Goal: Information Seeking & Learning: Learn about a topic

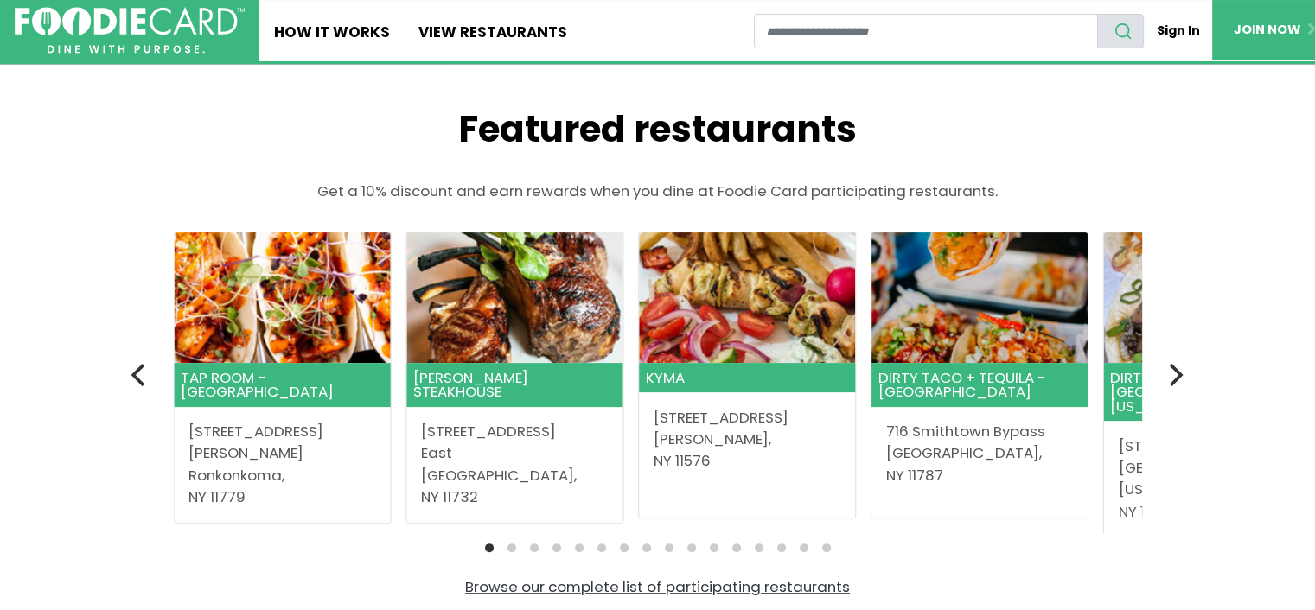
scroll to position [432, 0]
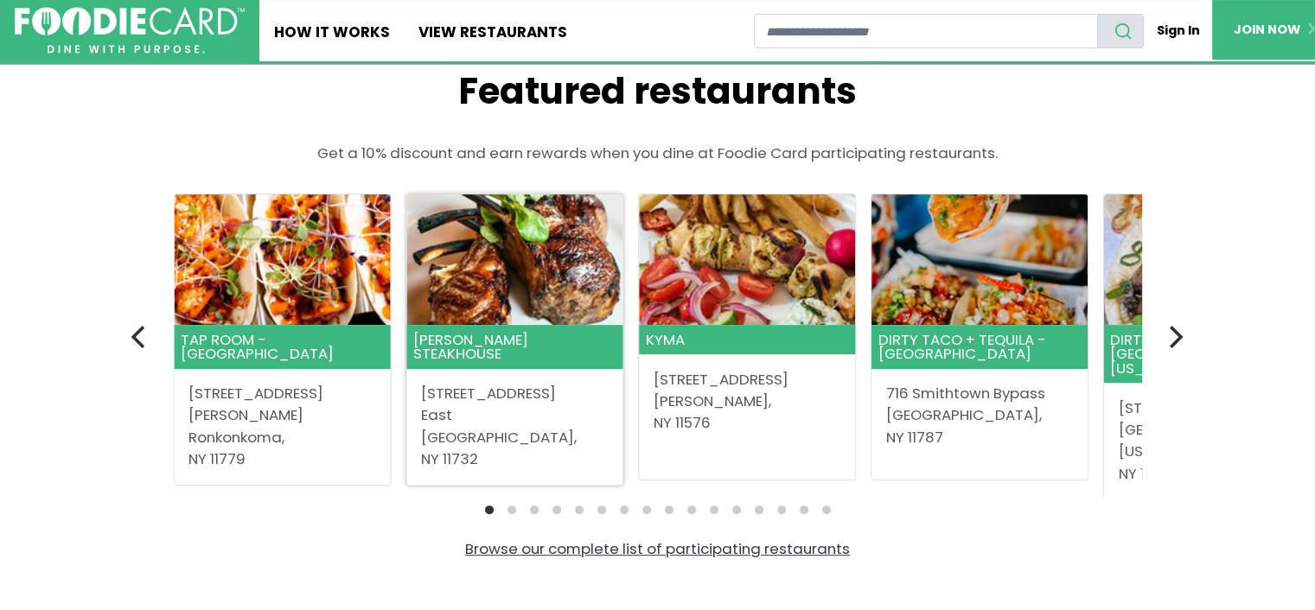
click at [524, 331] on header "[PERSON_NAME] Steakhouse" at bounding box center [514, 346] width 216 height 43
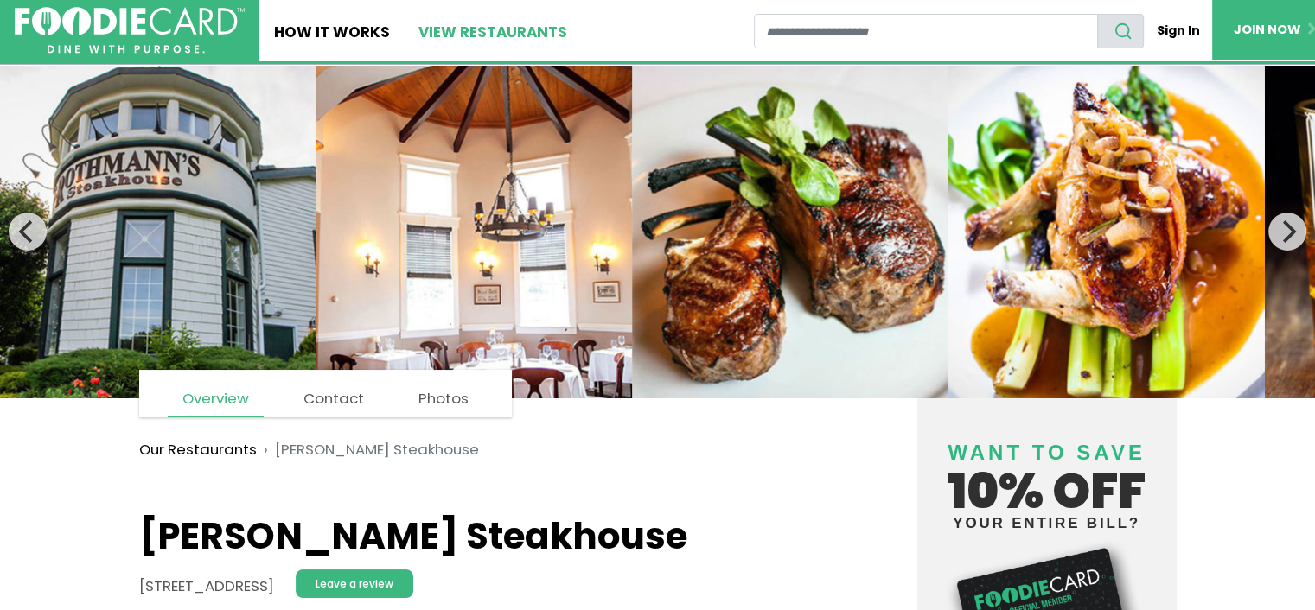
click at [440, 29] on link "View restaurants" at bounding box center [493, 30] width 178 height 61
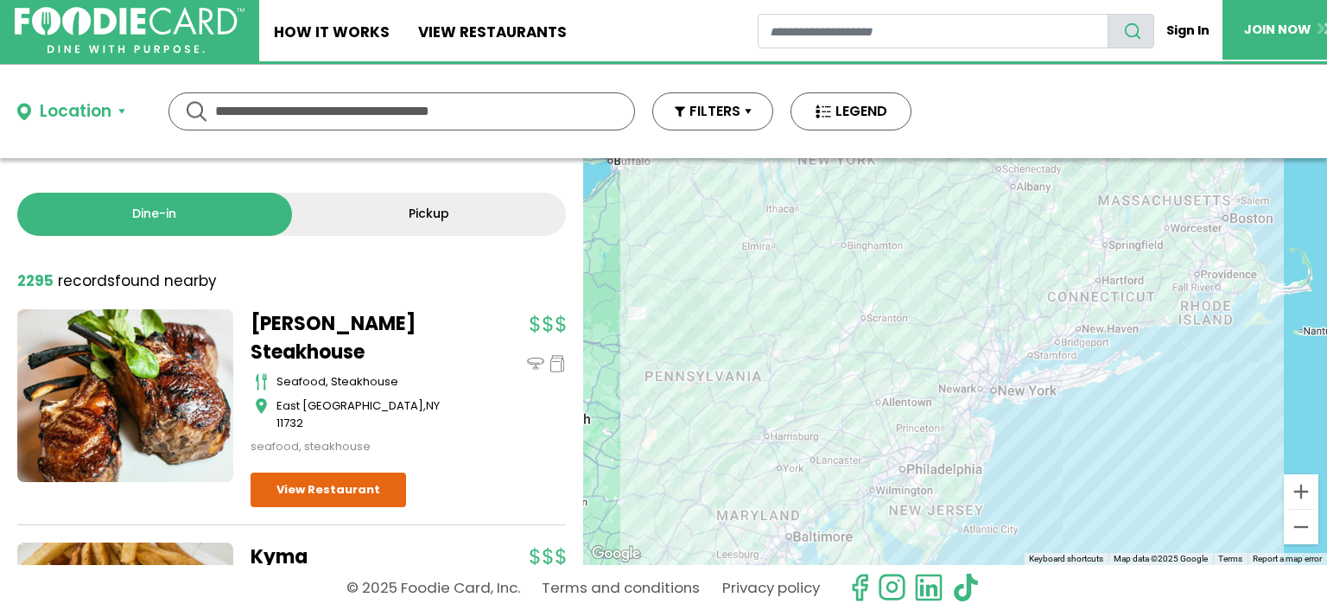
click at [63, 107] on div "Location" at bounding box center [76, 111] width 72 height 25
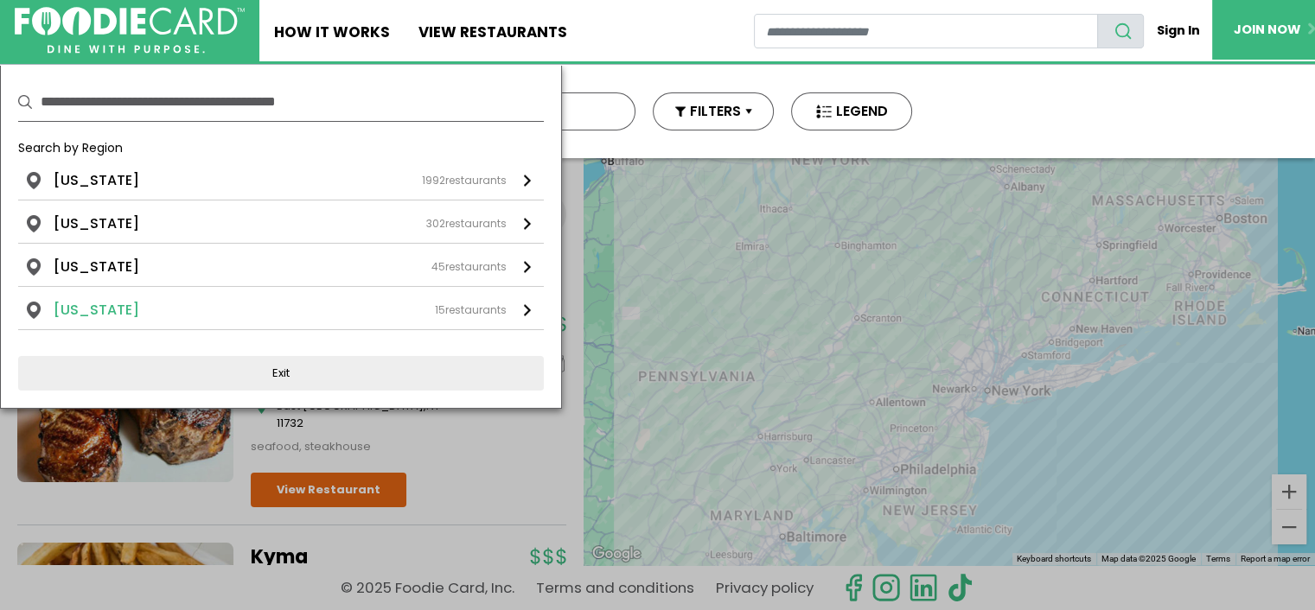
click at [87, 300] on li "Connecticut" at bounding box center [97, 310] width 86 height 21
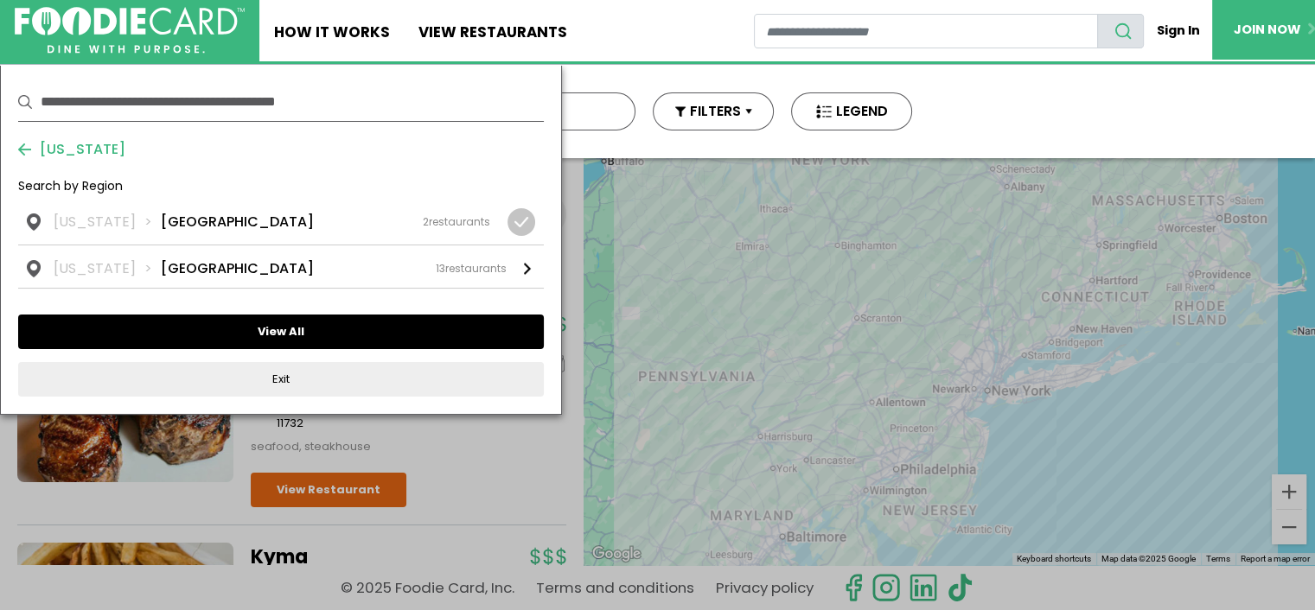
click at [86, 322] on button "View All" at bounding box center [280, 332] width 525 height 35
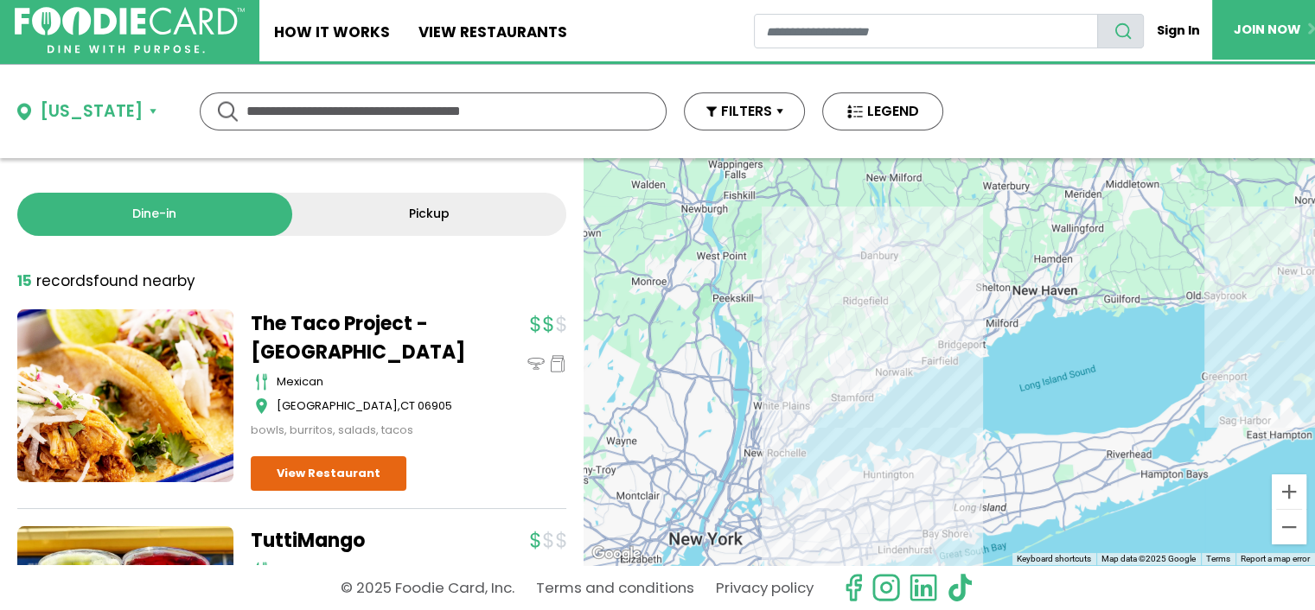
drag, startPoint x: 970, startPoint y: 366, endPoint x: 1103, endPoint y: 321, distance: 140.5
click at [1103, 321] on div at bounding box center [948, 361] width 731 height 407
click at [356, 110] on input "text" at bounding box center [432, 111] width 373 height 36
type input "*******"
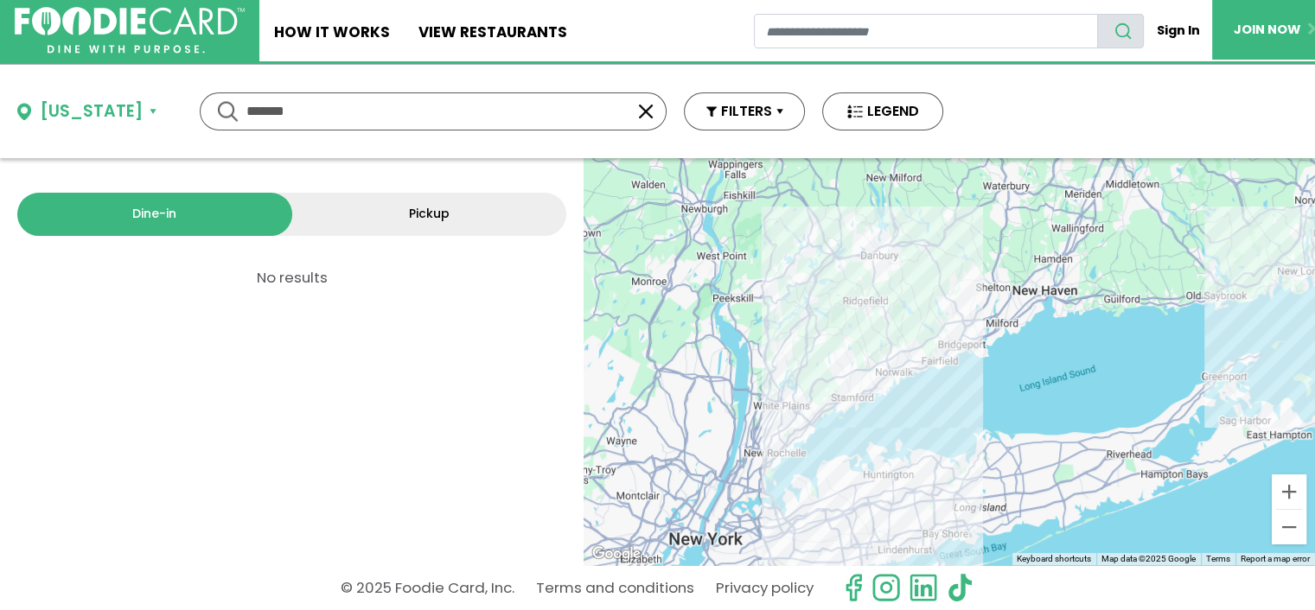
click at [93, 109] on div "Connecticut" at bounding box center [91, 111] width 103 height 25
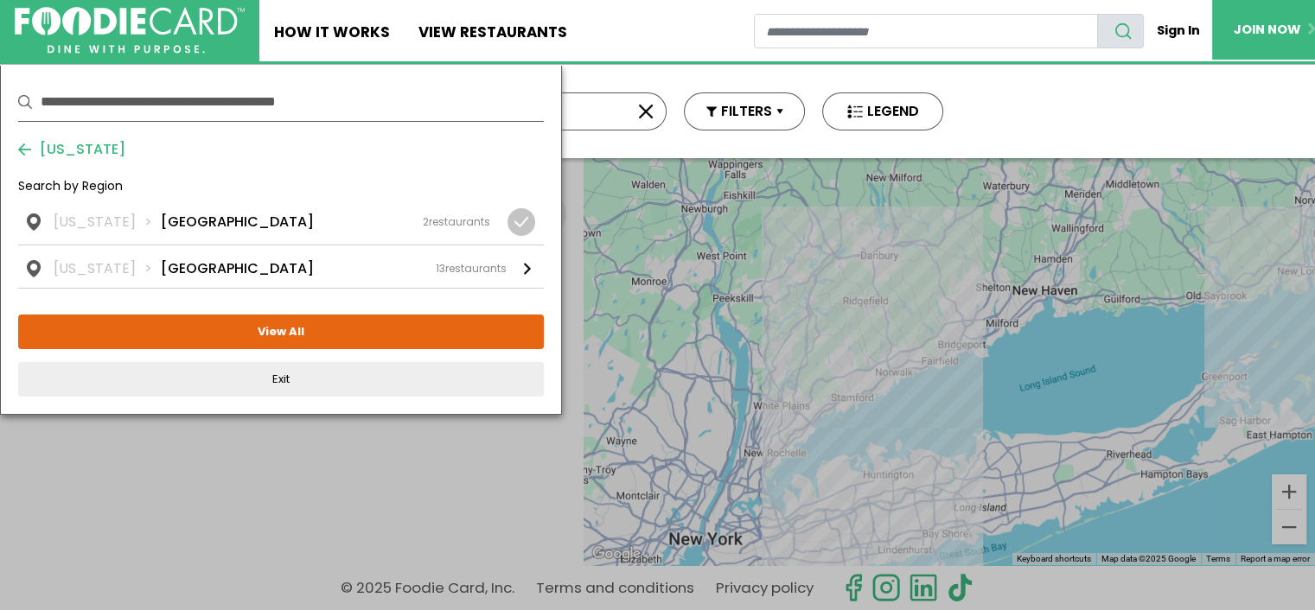
click at [20, 145] on button "Connecticut" at bounding box center [71, 149] width 107 height 21
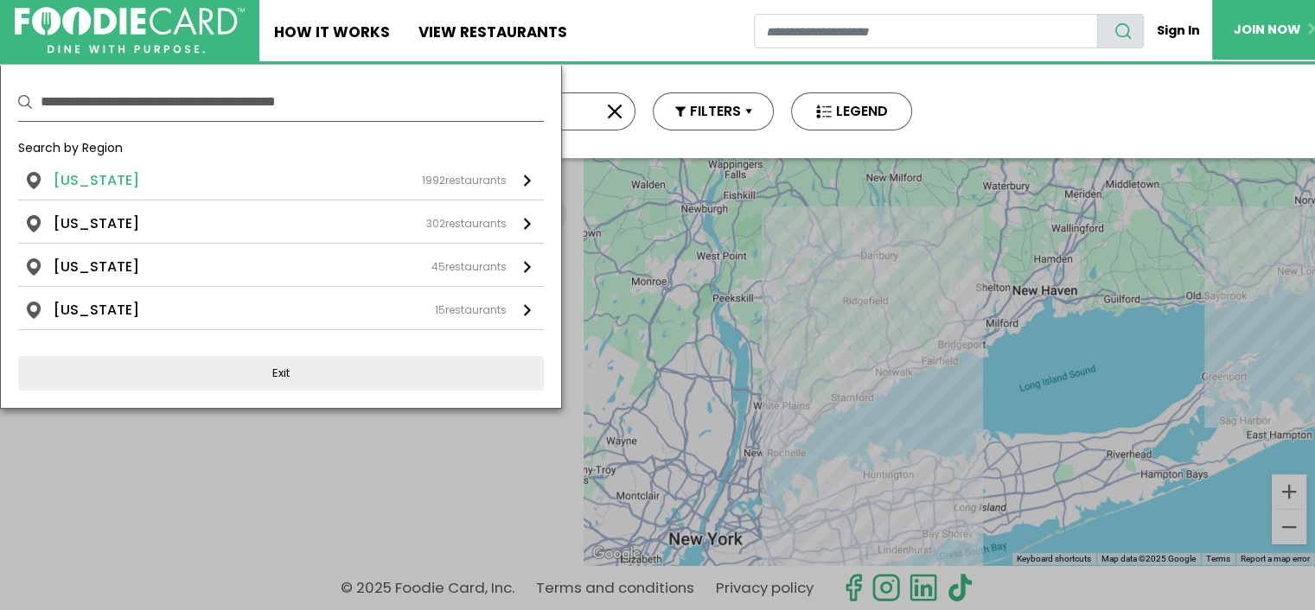
click at [83, 187] on li "New York" at bounding box center [97, 180] width 86 height 21
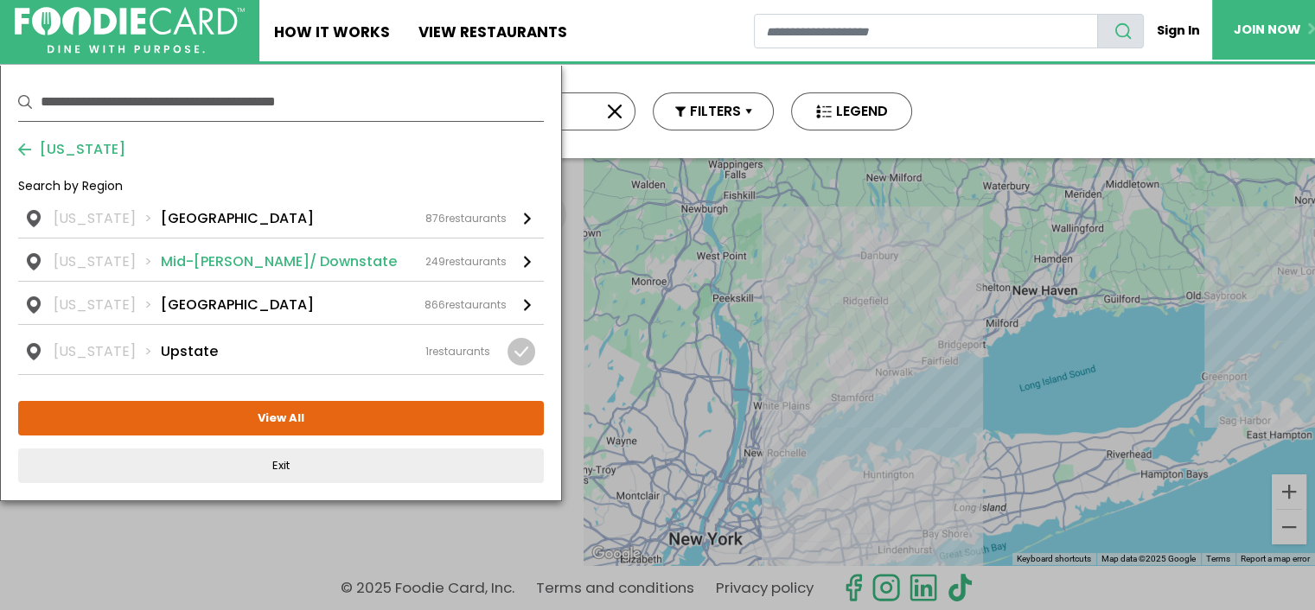
click at [161, 263] on li "Mid-Hudson/ Downstate" at bounding box center [279, 261] width 236 height 21
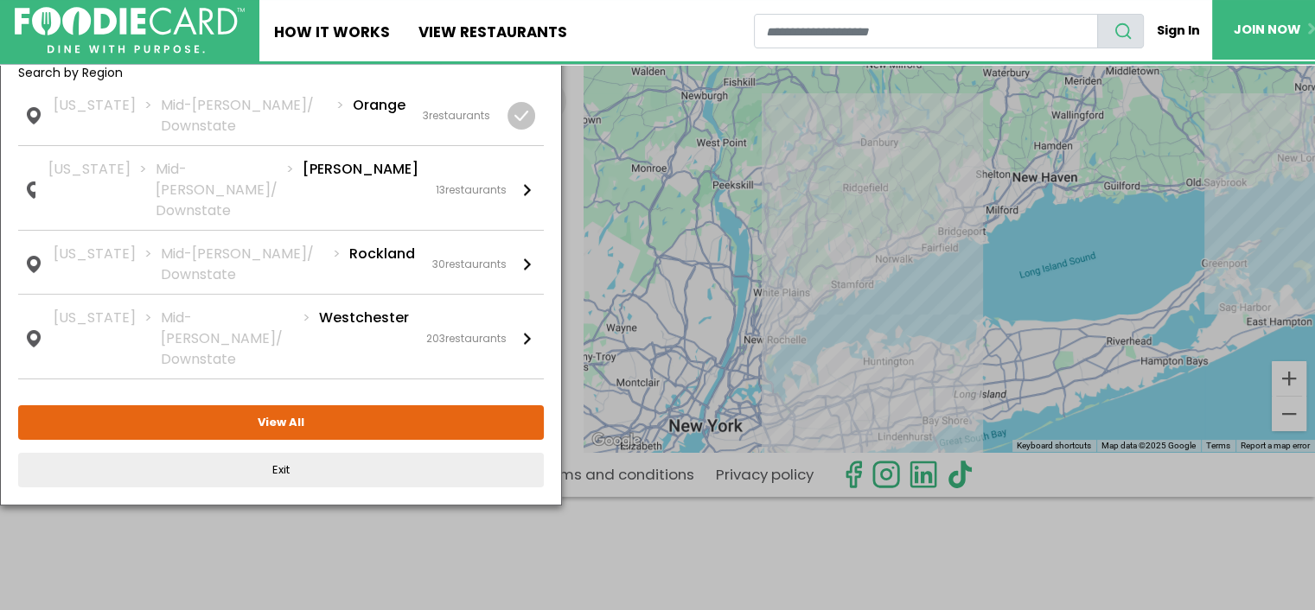
scroll to position [128, 0]
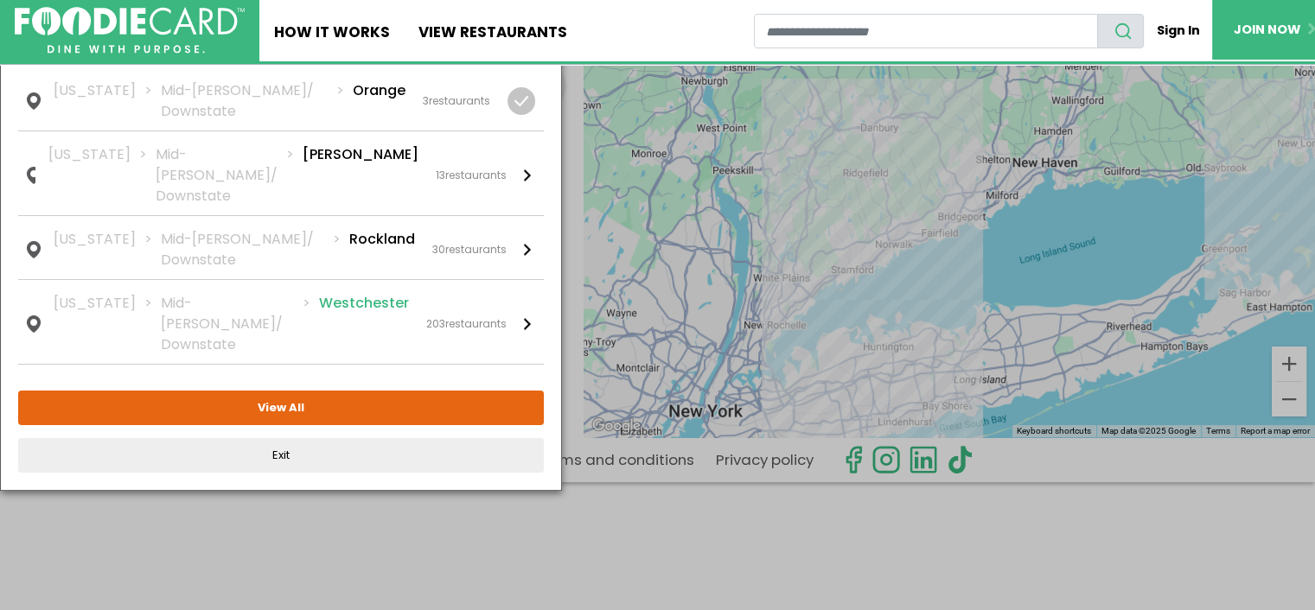
click at [379, 293] on li "Westchester" at bounding box center [364, 324] width 90 height 62
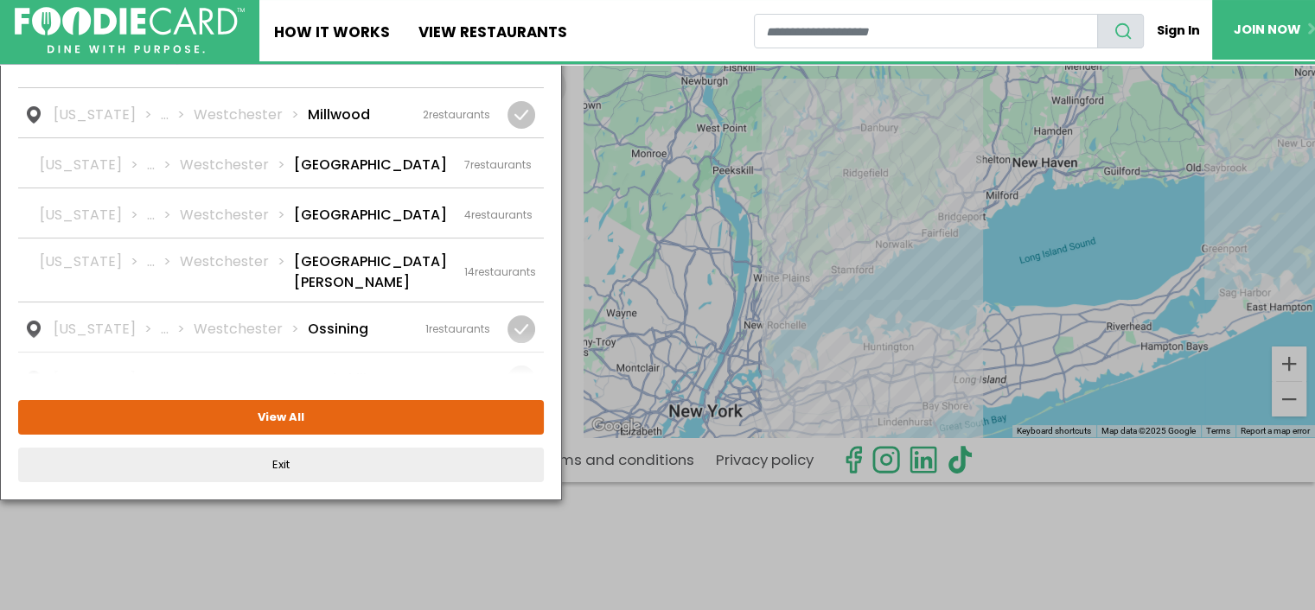
scroll to position [1037, 0]
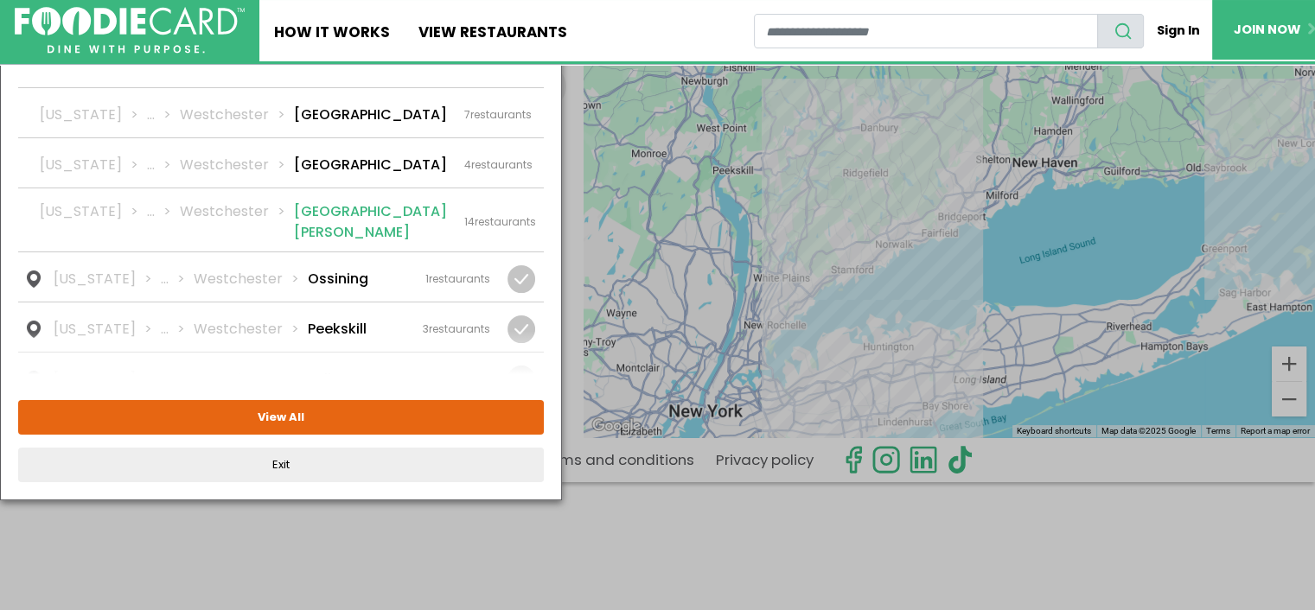
click at [335, 201] on li "New Rochelle" at bounding box center [370, 221] width 153 height 41
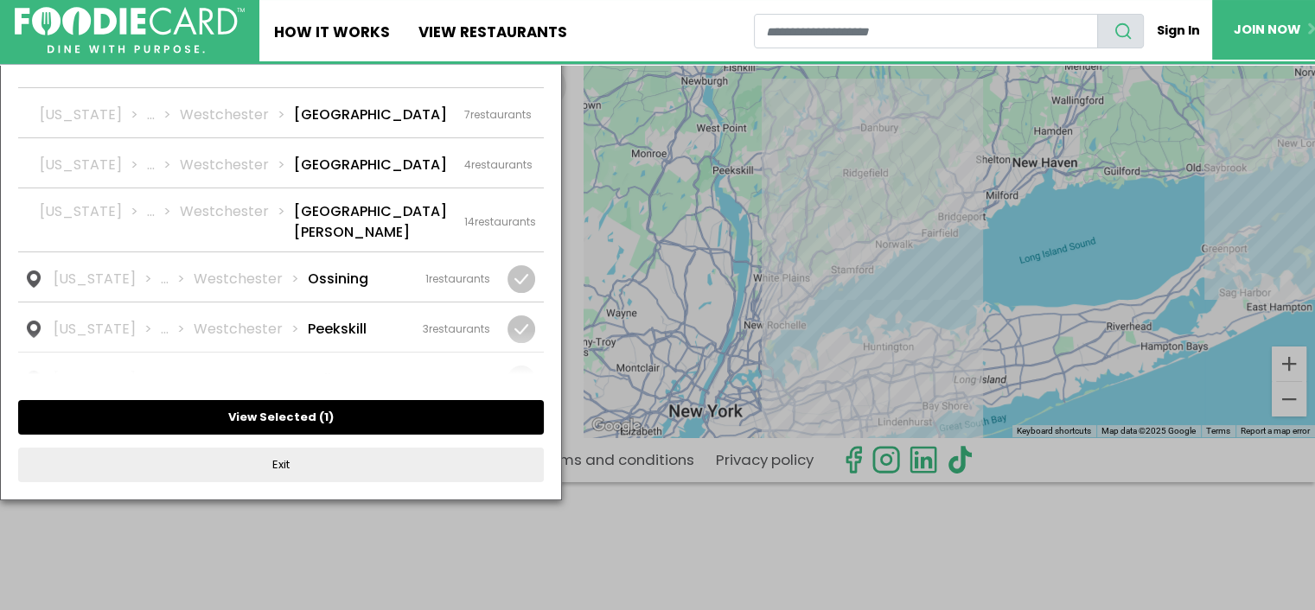
click at [270, 414] on button "View Selected ( 1 )" at bounding box center [280, 417] width 525 height 35
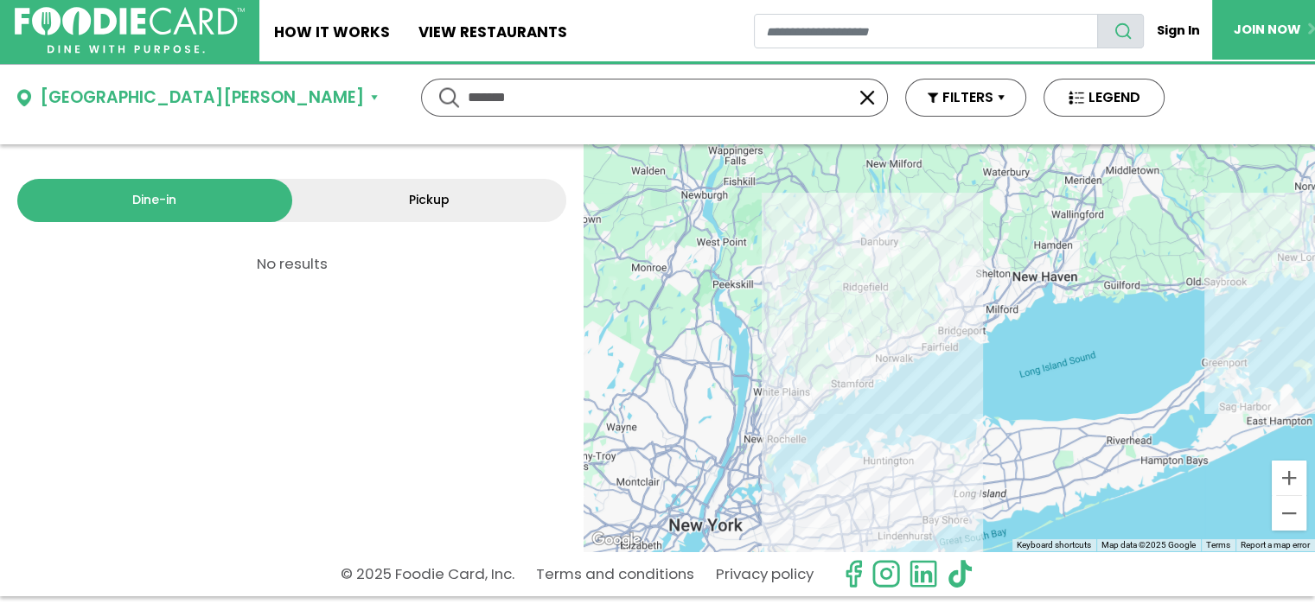
scroll to position [0, 0]
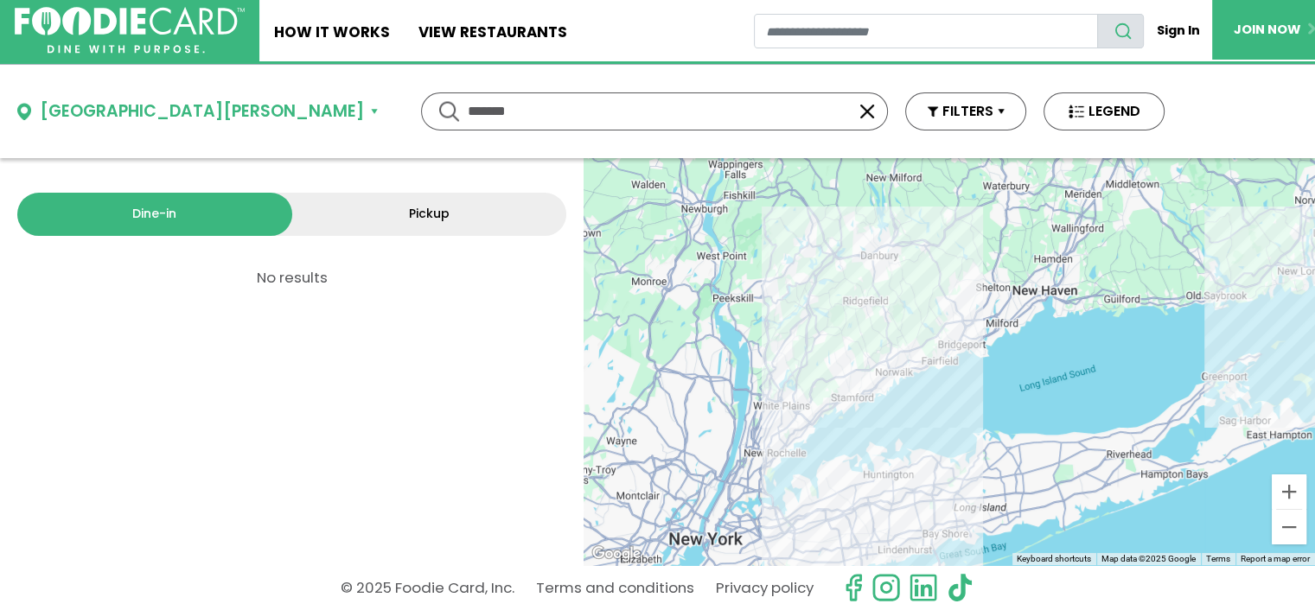
click at [468, 110] on input "*******" at bounding box center [654, 111] width 373 height 36
drag, startPoint x: 333, startPoint y: 110, endPoint x: 315, endPoint y: 111, distance: 18.2
click at [468, 111] on input "*******" at bounding box center [654, 111] width 373 height 36
click at [119, 111] on div "New Rochelle" at bounding box center [202, 111] width 324 height 25
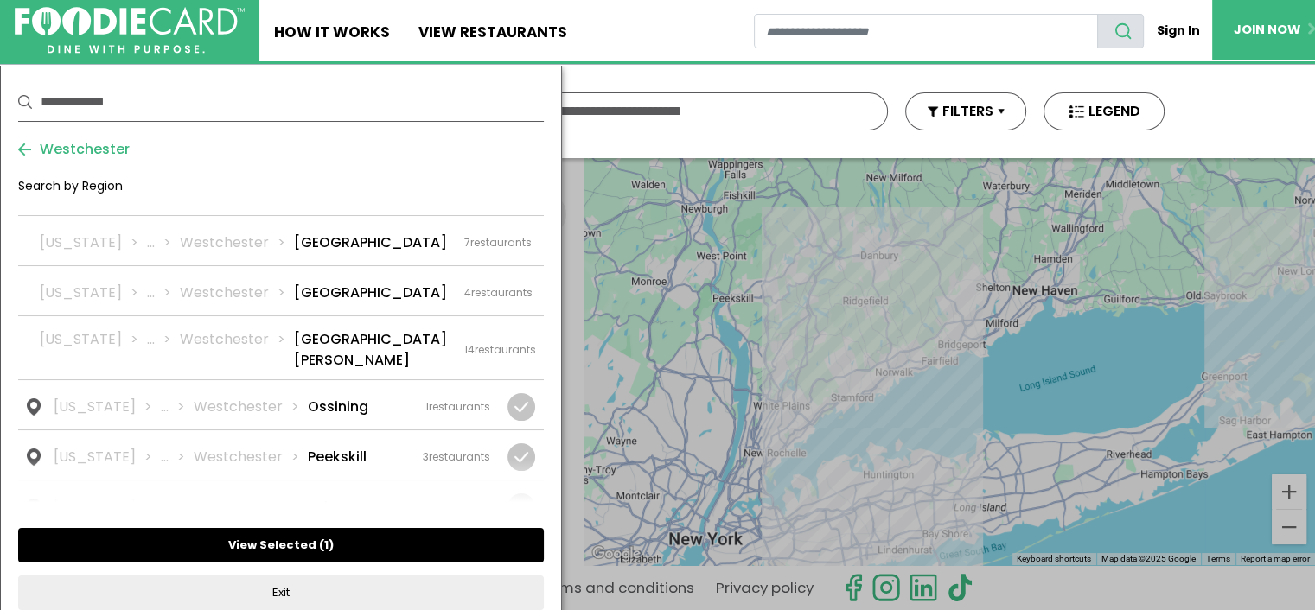
click at [277, 541] on button "View Selected ( 1 )" at bounding box center [280, 545] width 525 height 35
